Goal: Find specific page/section: Find specific page/section

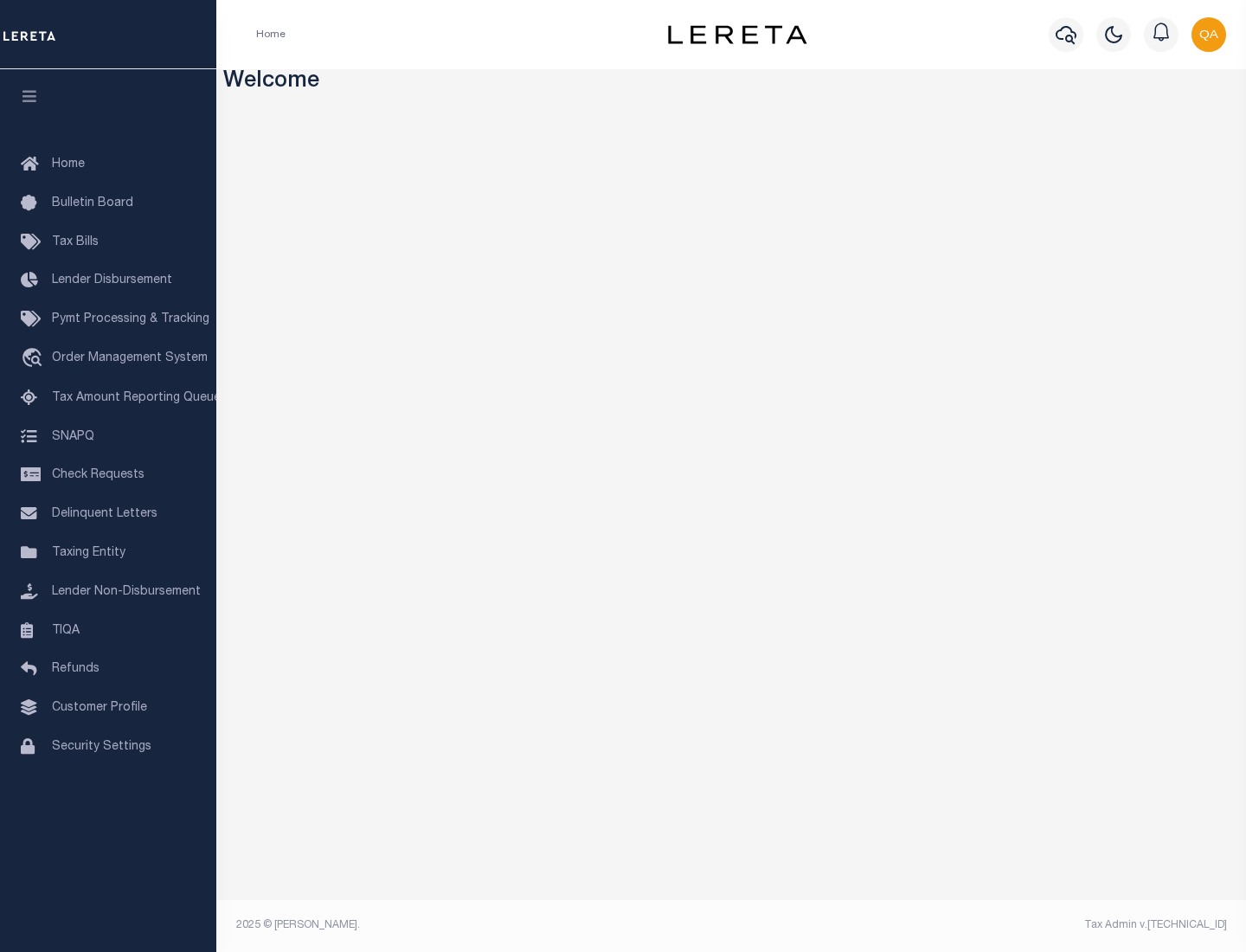
click at [108, 475] on span "Check Requests" at bounding box center [99, 475] width 93 height 12
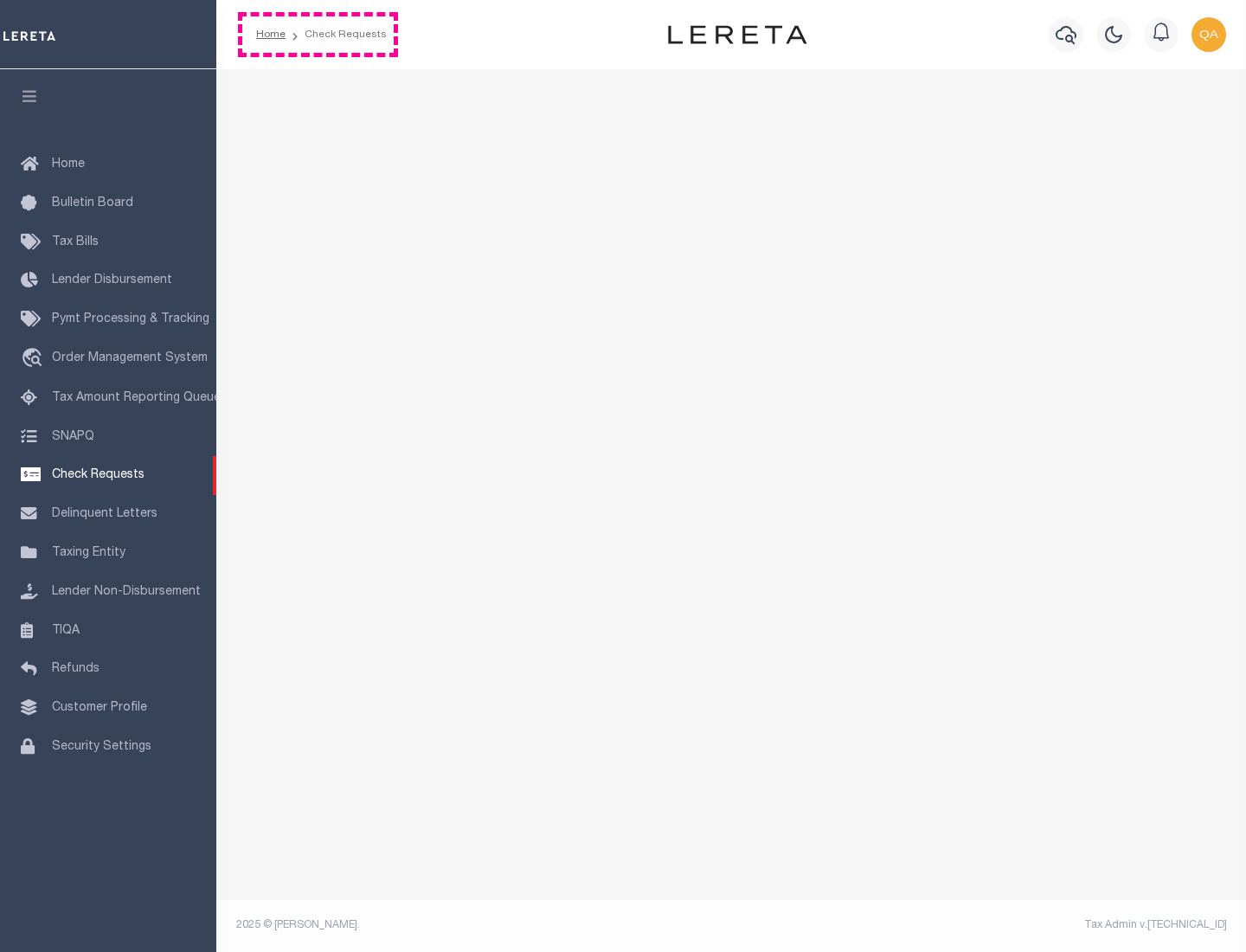
select select "50"
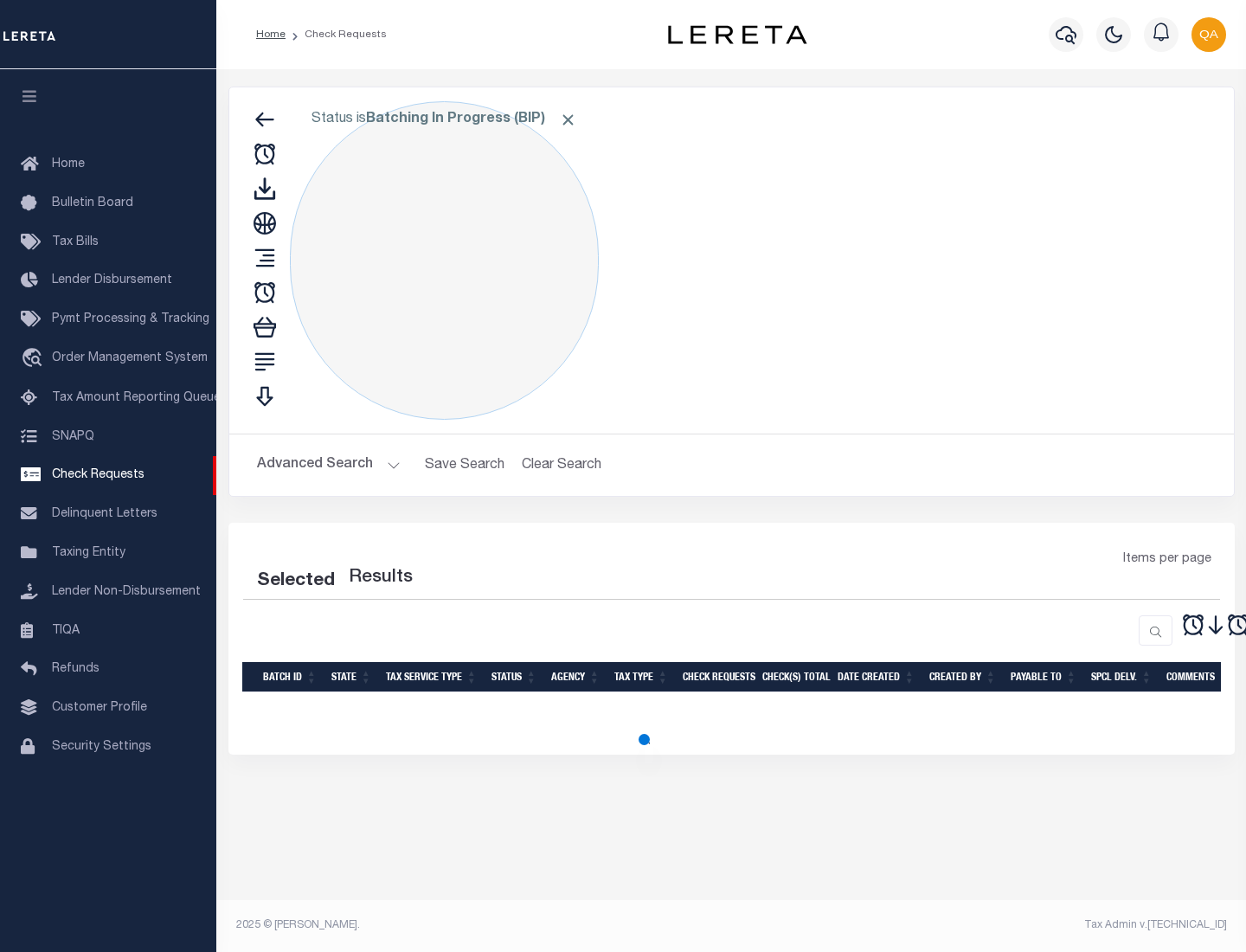
select select "50"
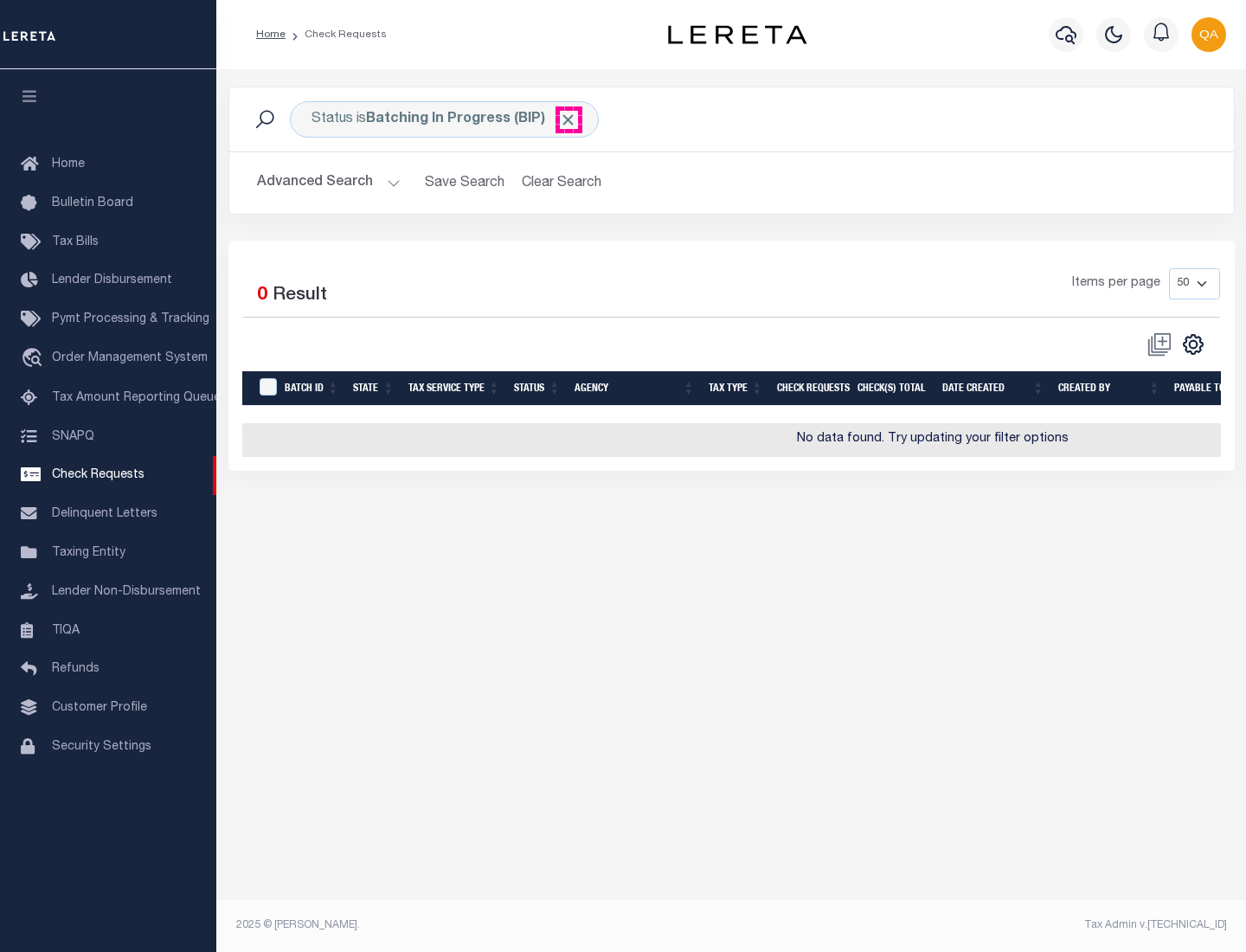
click at [569, 119] on span "Click to Remove" at bounding box center [568, 119] width 18 height 18
